Goal: Transaction & Acquisition: Purchase product/service

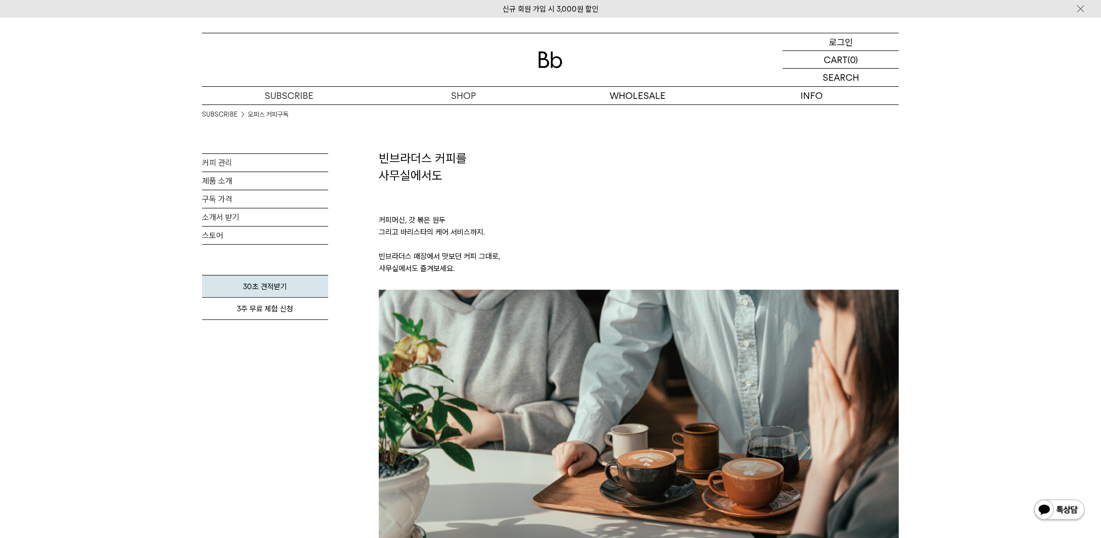
click at [844, 42] on p "로그인" at bounding box center [841, 41] width 24 height 17
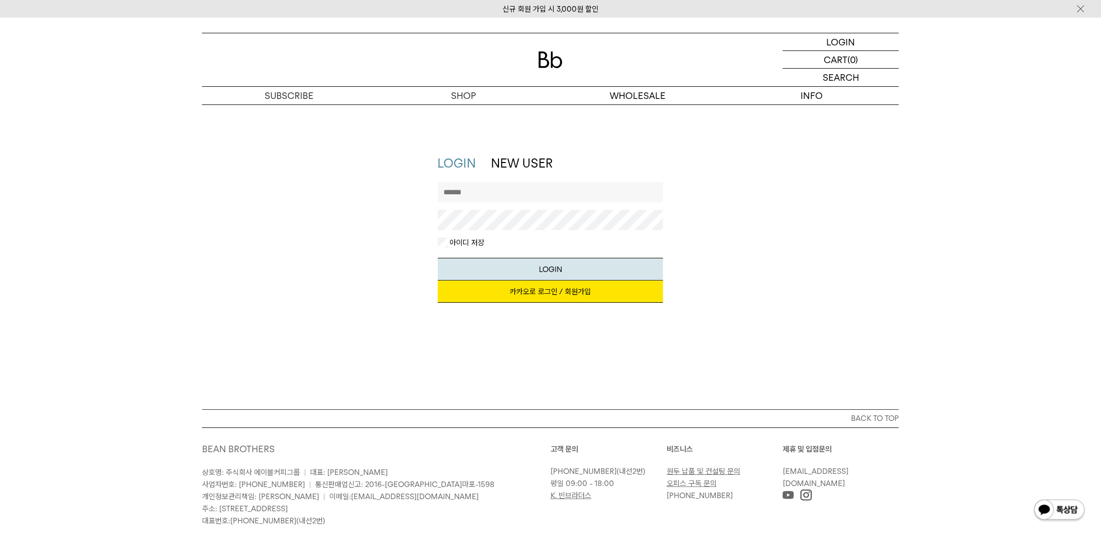
click at [516, 194] on input "text" at bounding box center [551, 192] width 226 height 20
click at [530, 289] on link "카카오로 로그인 / 회원가입" at bounding box center [551, 292] width 226 height 22
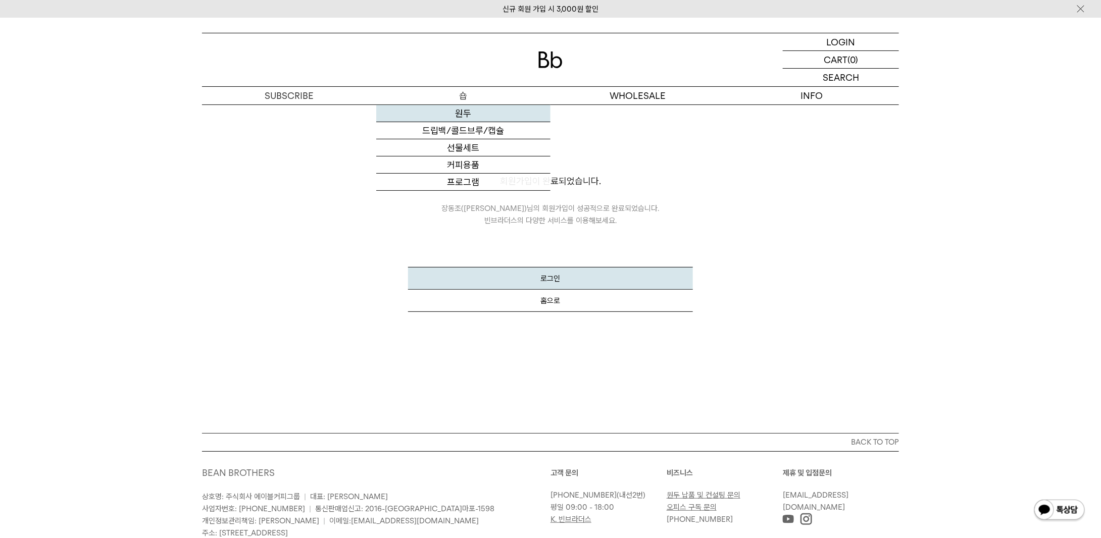
click at [451, 111] on link "원두" at bounding box center [463, 113] width 174 height 17
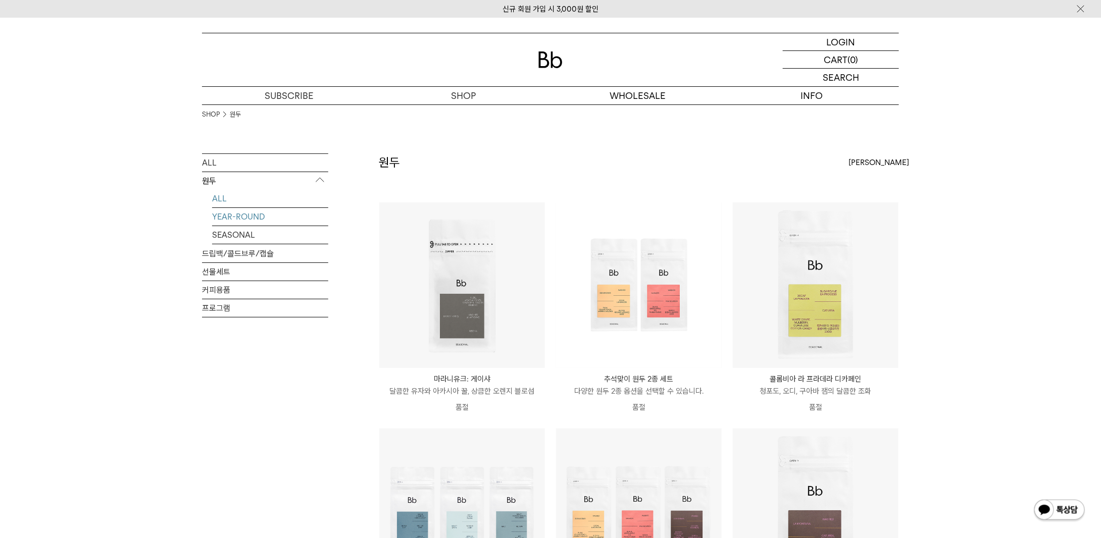
click at [246, 217] on link "YEAR-ROUND" at bounding box center [270, 217] width 116 height 18
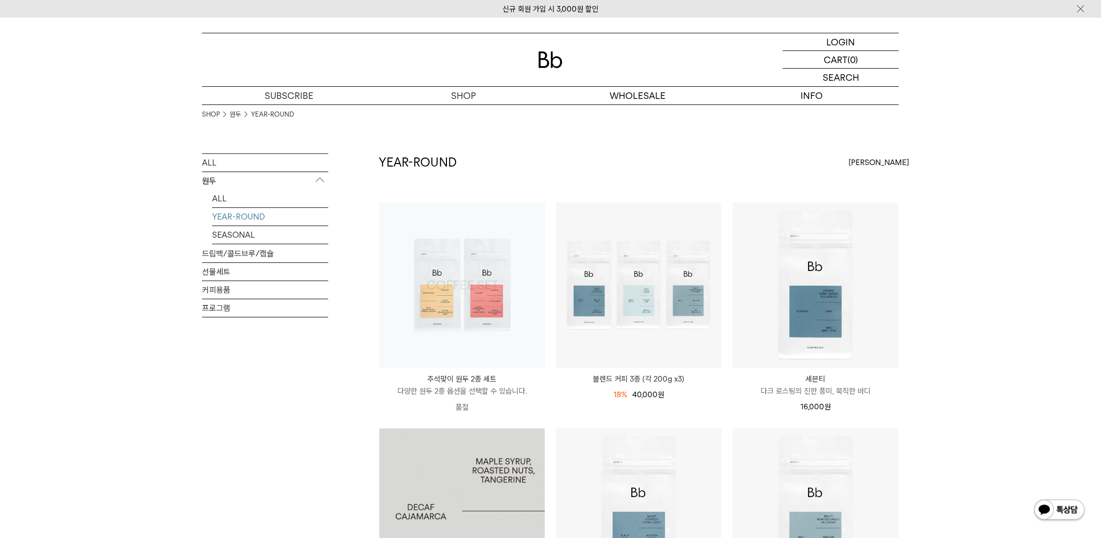
scroll to position [303, 0]
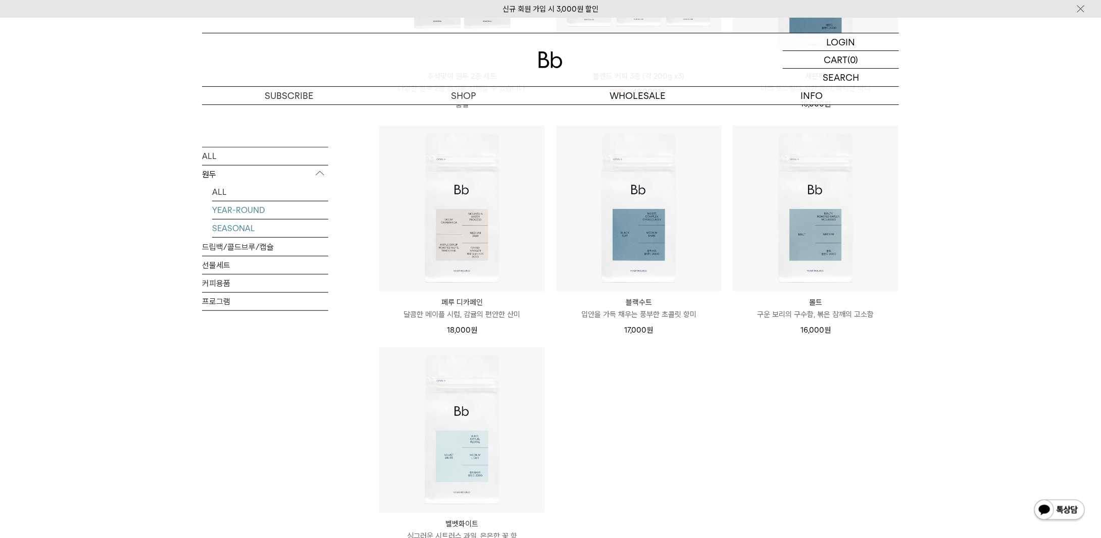
click at [239, 224] on link "SEASONAL" at bounding box center [270, 228] width 116 height 18
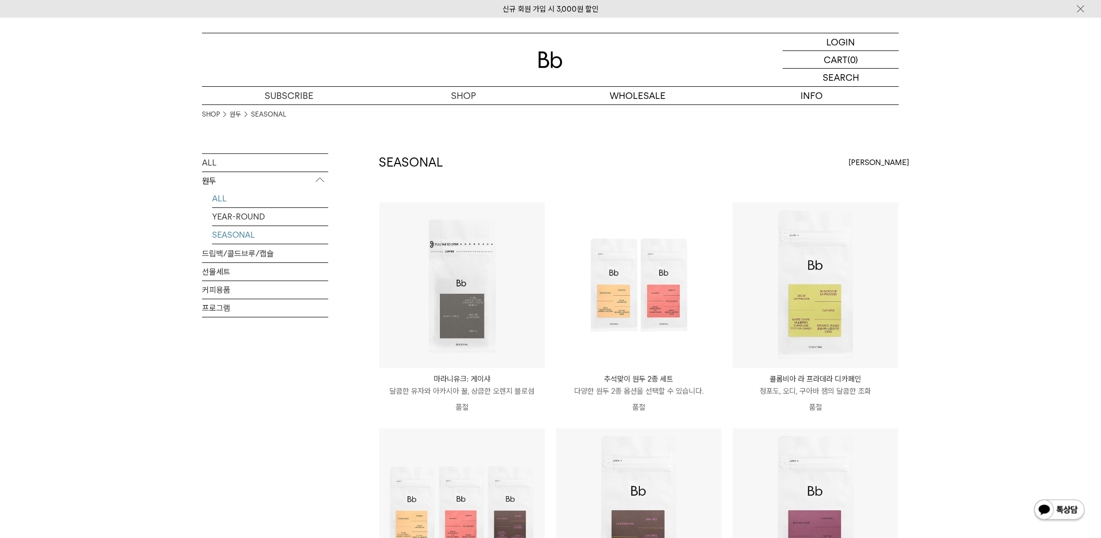
click at [224, 203] on link "ALL" at bounding box center [270, 199] width 116 height 18
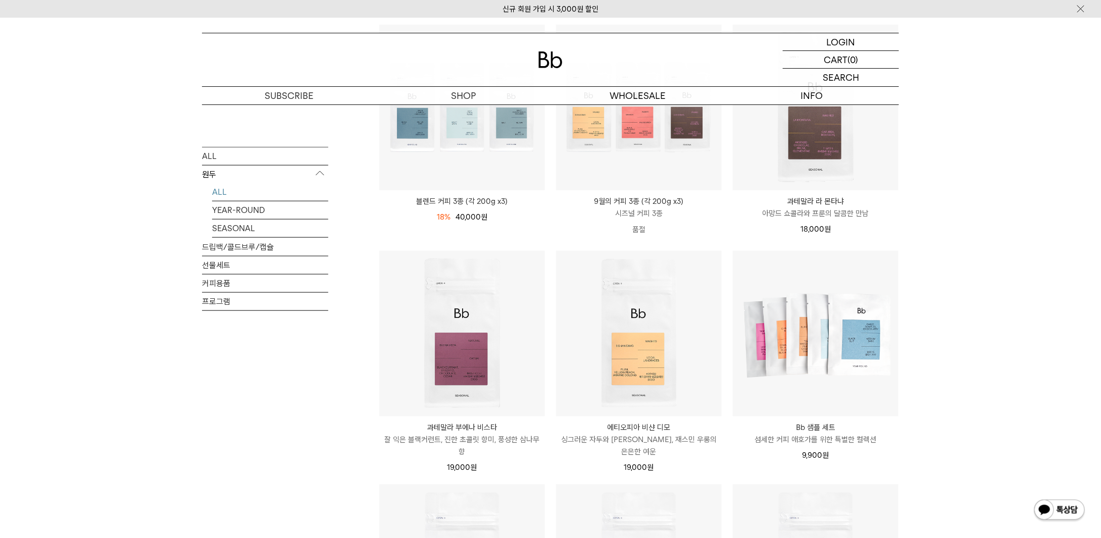
scroll to position [353, 0]
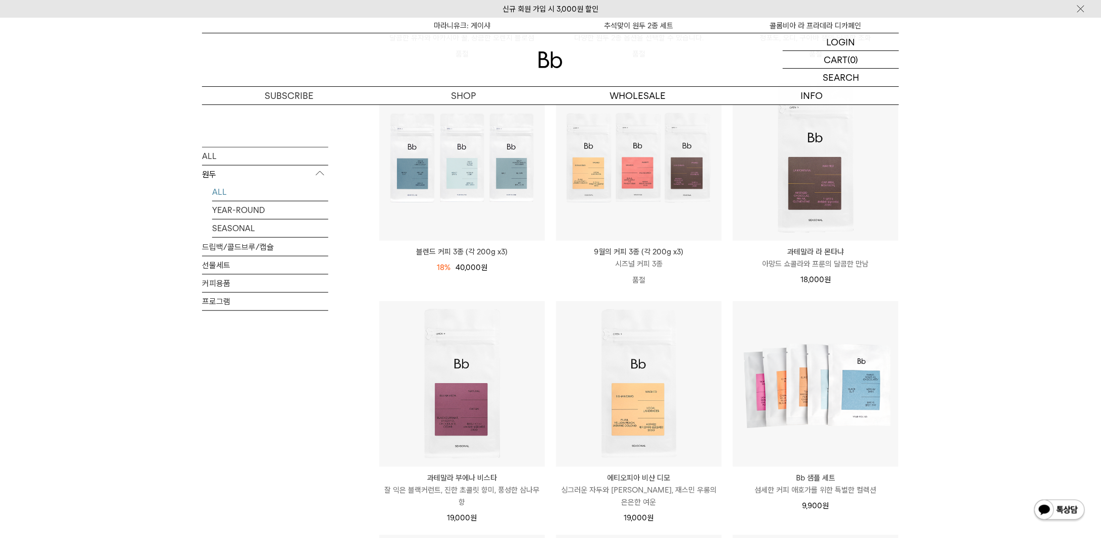
click at [1015, 287] on div "SHOP 원두 ALL 원두 ALL YEAR-ROUND SEASONAL 드립백/콜드브루/캡슐 선물세트 커피용품 프로그램 원두 최신순" at bounding box center [550, 415] width 1101 height 1328
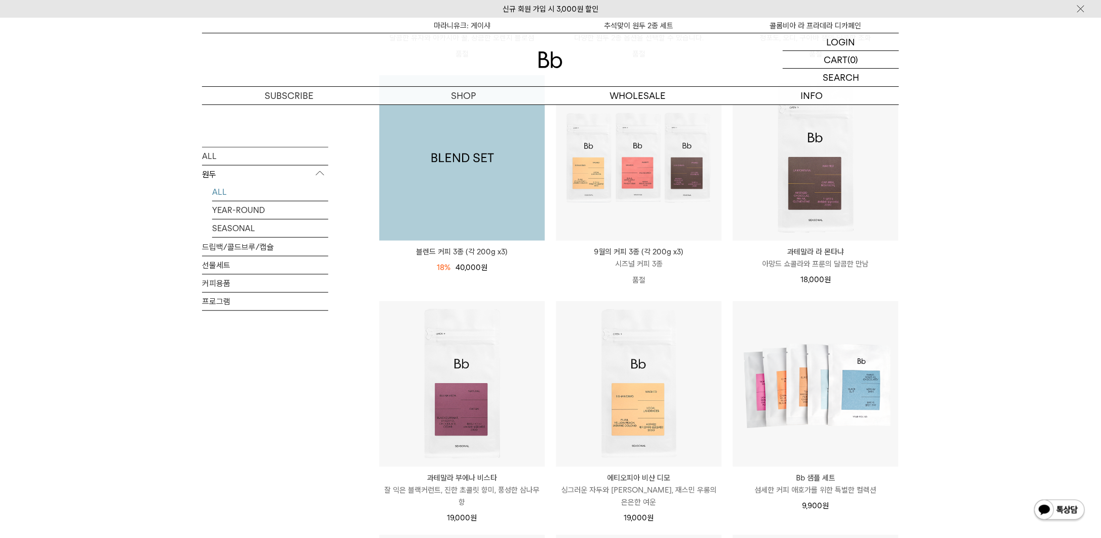
click at [471, 197] on img at bounding box center [462, 158] width 166 height 166
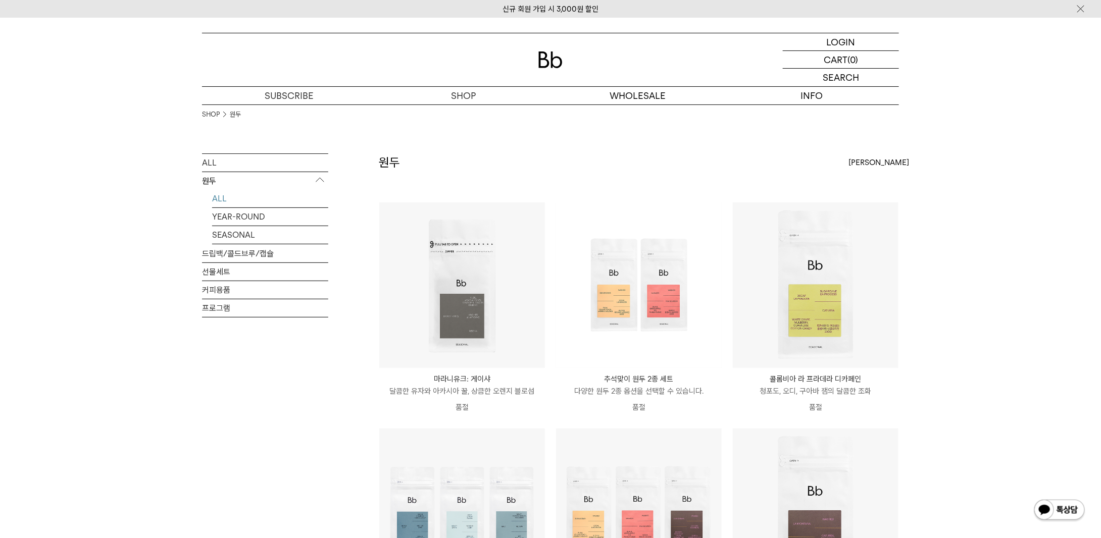
scroll to position [151, 0]
